Goal: Task Accomplishment & Management: Use online tool/utility

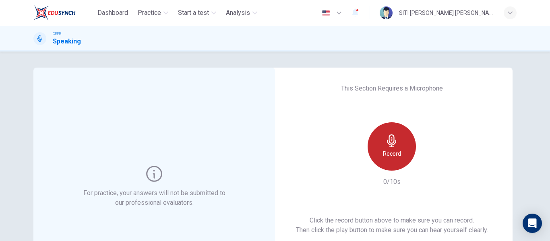
click at [376, 145] on div "Record" at bounding box center [392, 146] width 48 height 48
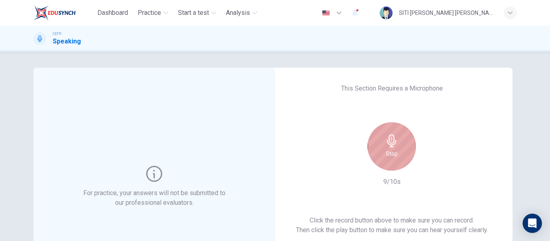
click at [376, 145] on div "Stop" at bounding box center [392, 146] width 48 height 48
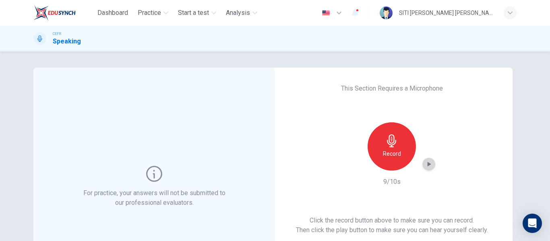
click at [431, 167] on div "button" at bounding box center [428, 164] width 13 height 13
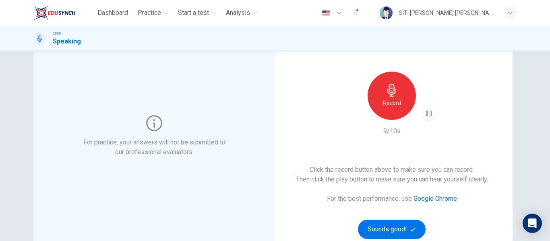
scroll to position [51, 0]
click at [398, 223] on button "Sounds good!" at bounding box center [392, 228] width 68 height 19
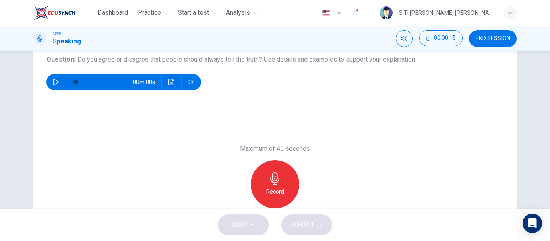
scroll to position [93, 0]
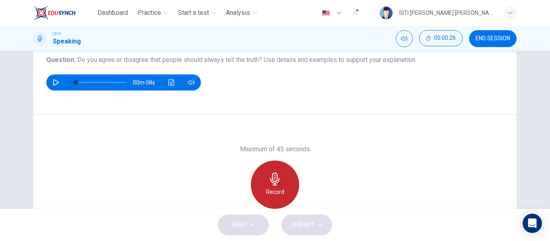
click at [277, 180] on icon "button" at bounding box center [274, 179] width 9 height 13
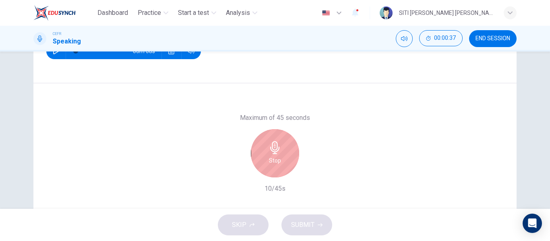
scroll to position [125, 0]
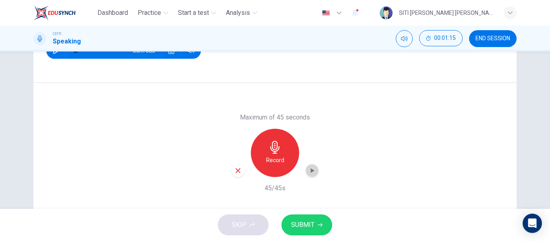
click at [308, 171] on icon "button" at bounding box center [312, 171] width 8 height 8
click at [303, 219] on button "SUBMIT" at bounding box center [306, 225] width 51 height 21
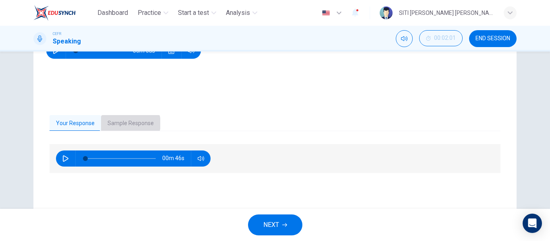
click at [125, 123] on button "Sample Response" at bounding box center [130, 123] width 59 height 17
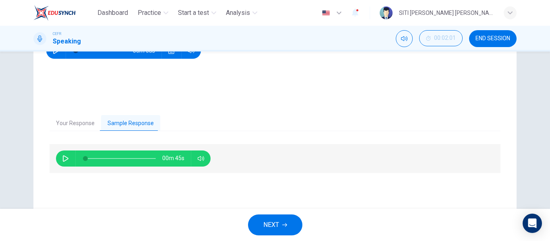
scroll to position [140, 0]
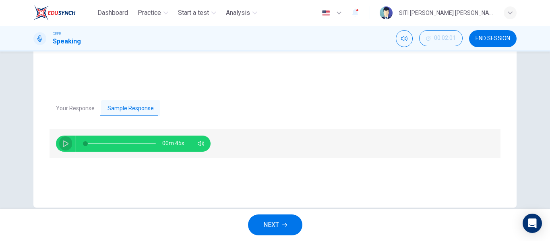
click at [59, 139] on button "button" at bounding box center [65, 144] width 13 height 16
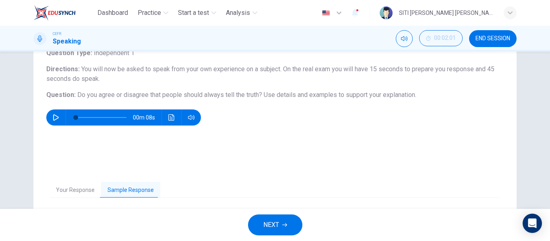
scroll to position [155, 0]
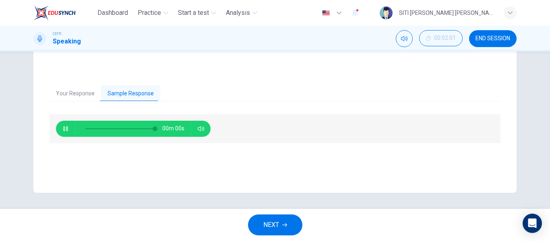
type input "0"
click at [262, 225] on button "NEXT" at bounding box center [275, 225] width 54 height 21
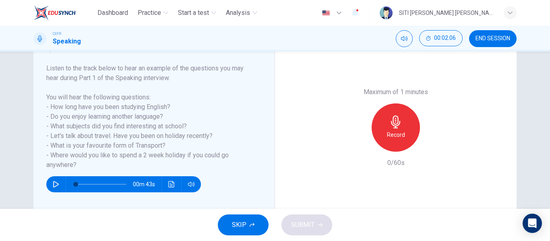
scroll to position [121, 0]
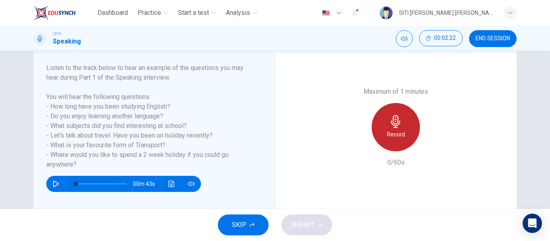
click at [399, 128] on div "Record" at bounding box center [396, 127] width 48 height 48
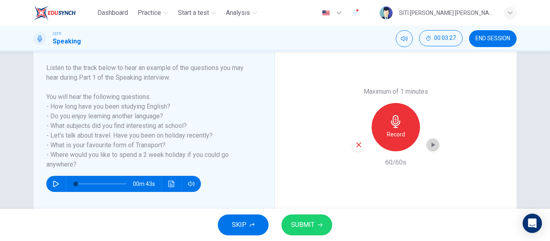
click at [431, 147] on icon "button" at bounding box center [433, 145] width 8 height 8
click at [326, 220] on button "SUBMIT" at bounding box center [306, 225] width 51 height 21
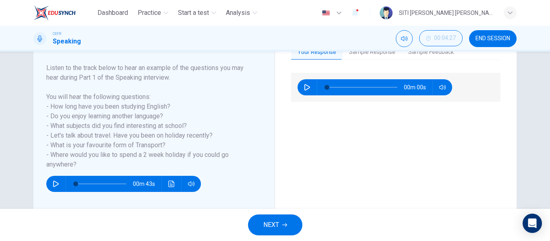
scroll to position [83, 0]
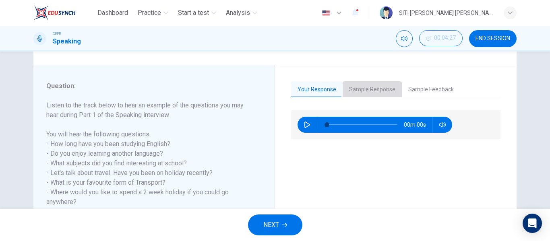
click at [381, 89] on button "Sample Response" at bounding box center [372, 89] width 59 height 17
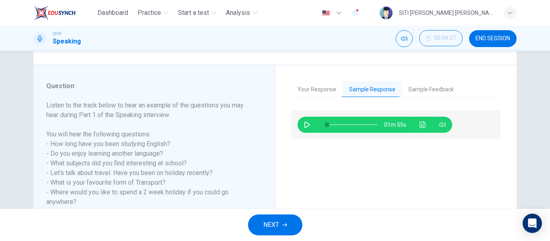
click at [305, 121] on button "button" at bounding box center [307, 125] width 13 height 16
click at [423, 123] on icon "Click to see the audio transcription" at bounding box center [422, 125] width 6 height 6
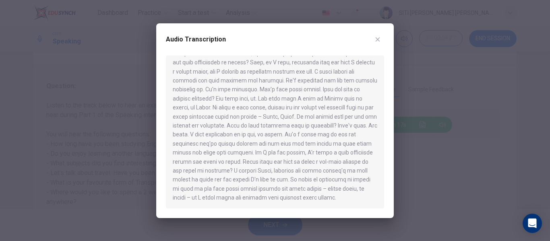
scroll to position [68, 0]
type input "0"
click at [378, 38] on icon "button" at bounding box center [377, 39] width 6 height 6
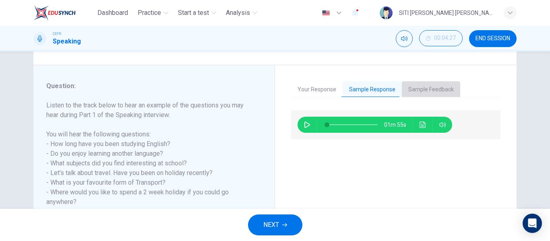
click at [426, 90] on button "Sample Feedback" at bounding box center [431, 89] width 58 height 17
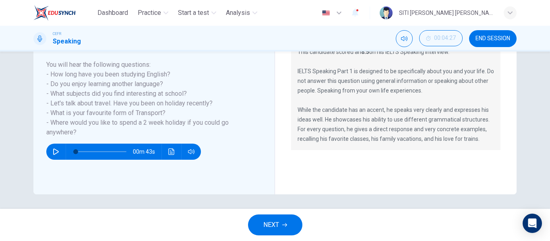
scroll to position [155, 0]
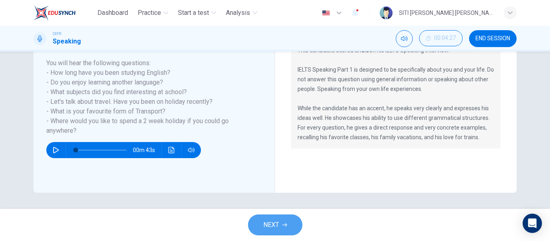
click at [287, 225] on icon "button" at bounding box center [284, 225] width 5 height 4
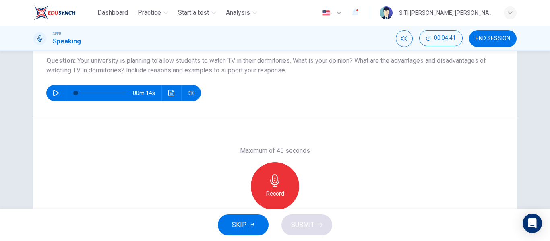
scroll to position [92, 0]
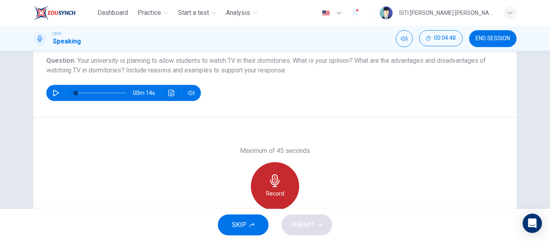
click at [274, 184] on icon "button" at bounding box center [274, 180] width 9 height 13
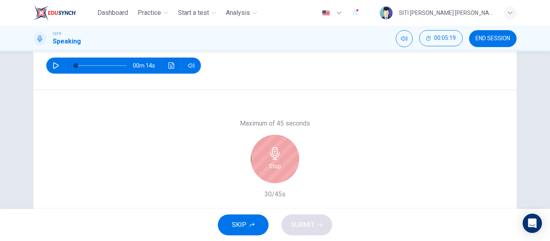
scroll to position [120, 0]
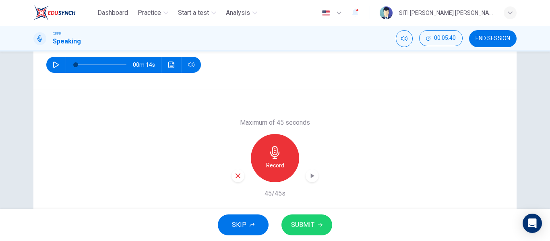
click at [319, 232] on button "SUBMIT" at bounding box center [306, 225] width 51 height 21
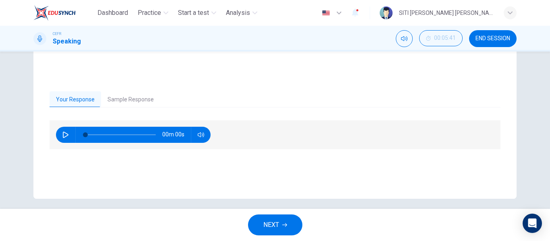
scroll to position [149, 0]
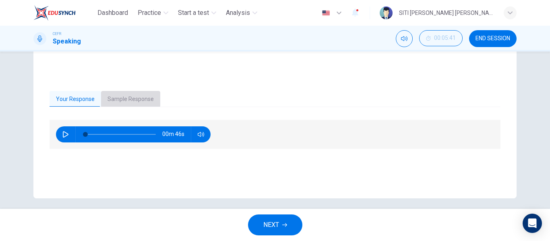
click at [123, 94] on button "Sample Response" at bounding box center [130, 99] width 59 height 17
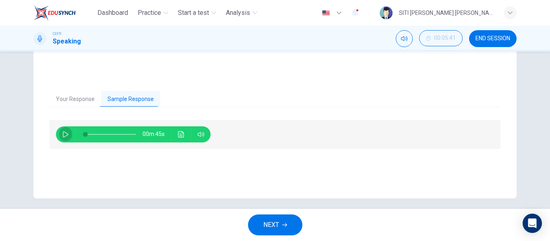
click at [59, 138] on button "button" at bounding box center [65, 134] width 13 height 16
click at [180, 135] on icon "Click to see the audio transcription" at bounding box center [181, 134] width 6 height 6
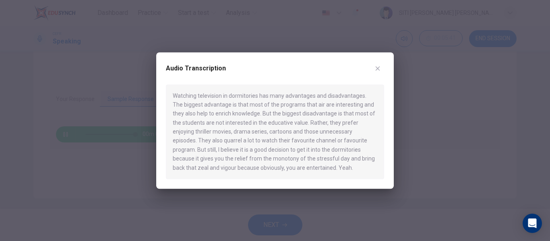
type input "0"
click at [382, 64] on button "button" at bounding box center [377, 68] width 13 height 13
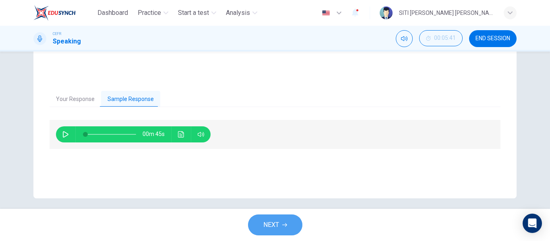
click at [260, 226] on button "NEXT" at bounding box center [275, 225] width 54 height 21
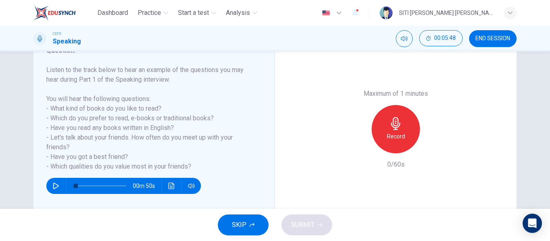
scroll to position [119, 0]
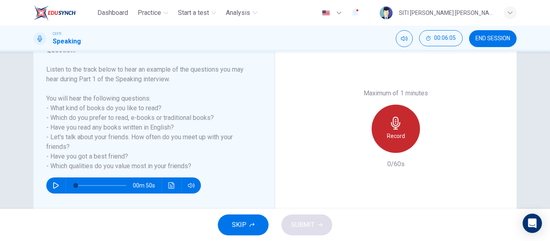
click at [384, 140] on div "Record" at bounding box center [396, 129] width 48 height 48
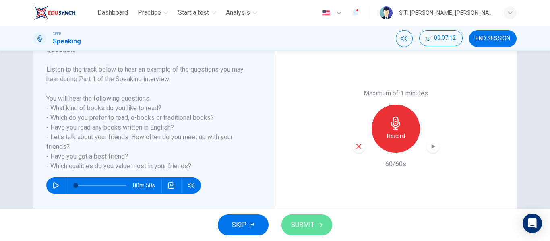
click at [322, 222] on button "SUBMIT" at bounding box center [306, 225] width 51 height 21
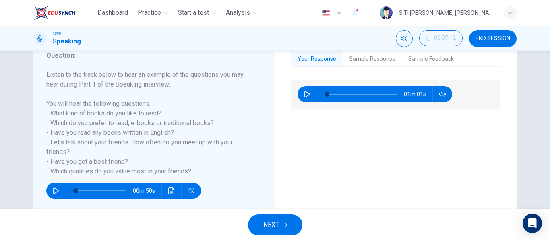
scroll to position [74, 0]
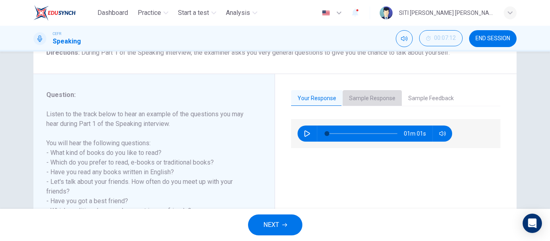
click at [378, 99] on button "Sample Response" at bounding box center [372, 98] width 59 height 17
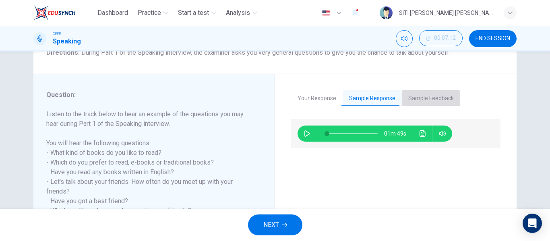
click at [424, 96] on button "Sample Feedback" at bounding box center [431, 98] width 58 height 17
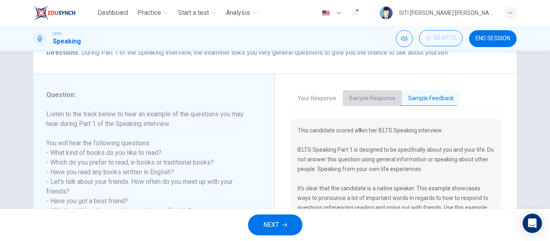
click at [376, 95] on button "Sample Response" at bounding box center [372, 98] width 59 height 17
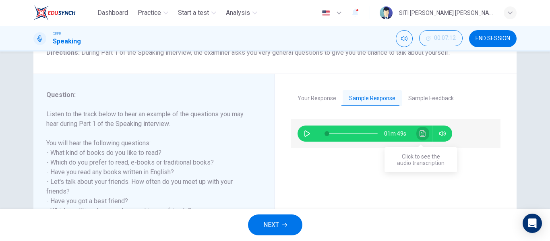
click at [424, 133] on button "Click to see the audio transcription" at bounding box center [422, 134] width 13 height 16
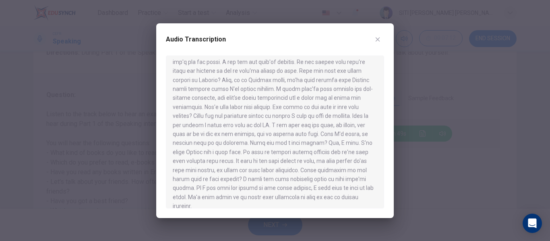
scroll to position [59, 0]
click at [379, 39] on icon "button" at bounding box center [377, 39] width 6 height 6
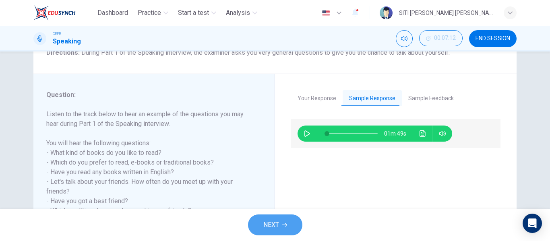
click at [268, 234] on button "NEXT" at bounding box center [275, 225] width 54 height 21
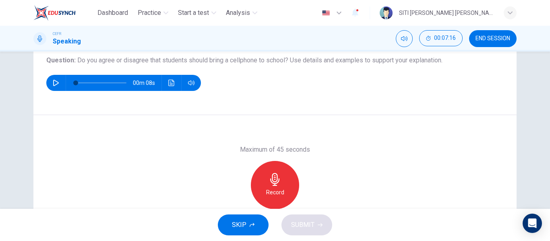
scroll to position [93, 0]
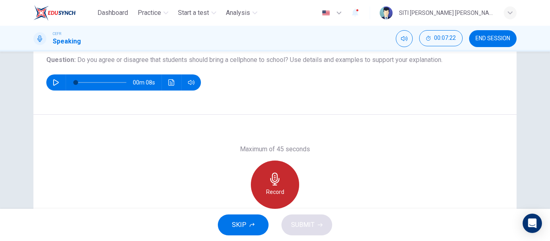
click at [268, 179] on icon "button" at bounding box center [274, 179] width 13 height 13
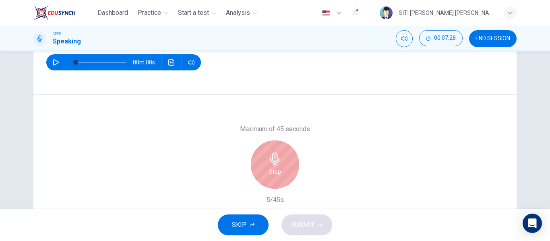
scroll to position [114, 0]
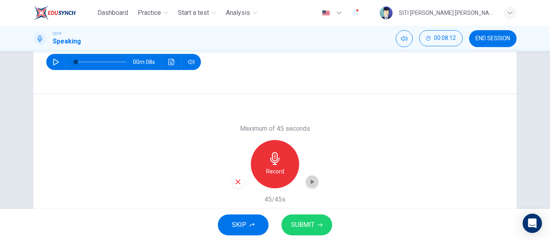
click at [310, 178] on icon "button" at bounding box center [312, 182] width 8 height 8
click at [295, 217] on button "SUBMIT" at bounding box center [306, 225] width 51 height 21
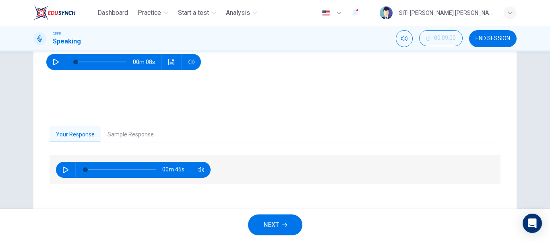
click at [132, 141] on button "Sample Response" at bounding box center [130, 134] width 59 height 17
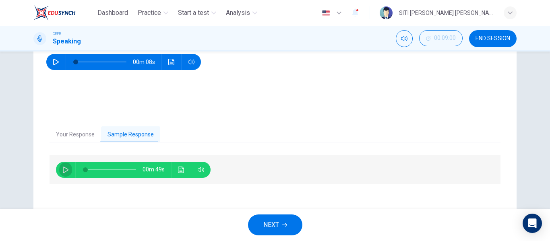
click at [62, 169] on icon "button" at bounding box center [65, 170] width 6 height 6
click at [181, 168] on icon "Click to see the audio transcription" at bounding box center [181, 170] width 6 height 6
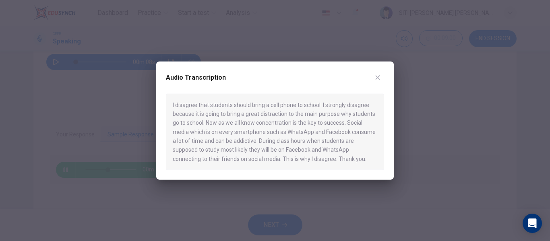
type input "47"
click at [378, 72] on button "button" at bounding box center [377, 77] width 13 height 13
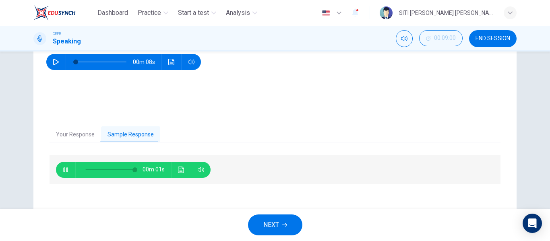
type input "0"
click at [279, 219] on span "NEXT" at bounding box center [271, 224] width 16 height 11
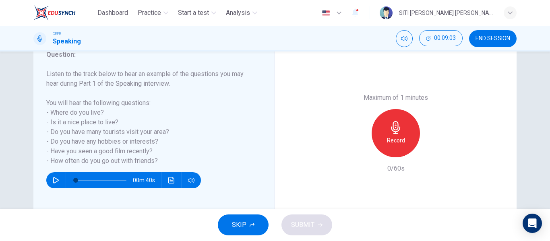
scroll to position [122, 0]
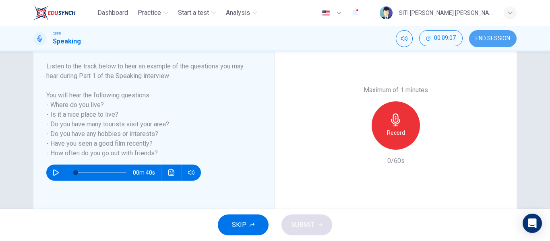
click at [479, 38] on span "END SESSION" at bounding box center [492, 38] width 35 height 6
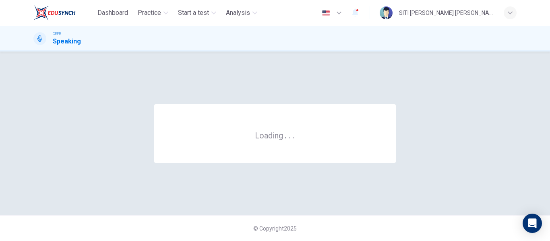
scroll to position [0, 0]
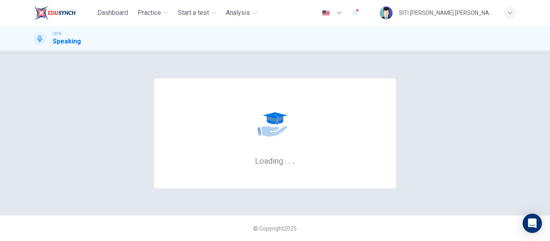
drag, startPoint x: 308, startPoint y: 31, endPoint x: 226, endPoint y: 94, distance: 103.9
click at [226, 94] on div "Dashboard Practice Start a test Analysis English en ​ SITI [PERSON_NAME] [PERSO…" at bounding box center [275, 120] width 550 height 241
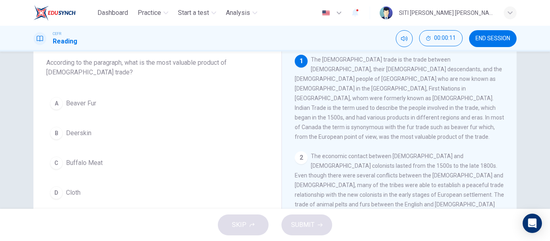
scroll to position [49, 0]
click at [502, 42] on button "END SESSION" at bounding box center [492, 38] width 47 height 17
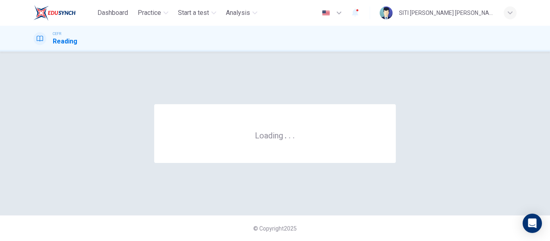
scroll to position [0, 0]
